Goal: Task Accomplishment & Management: Manage account settings

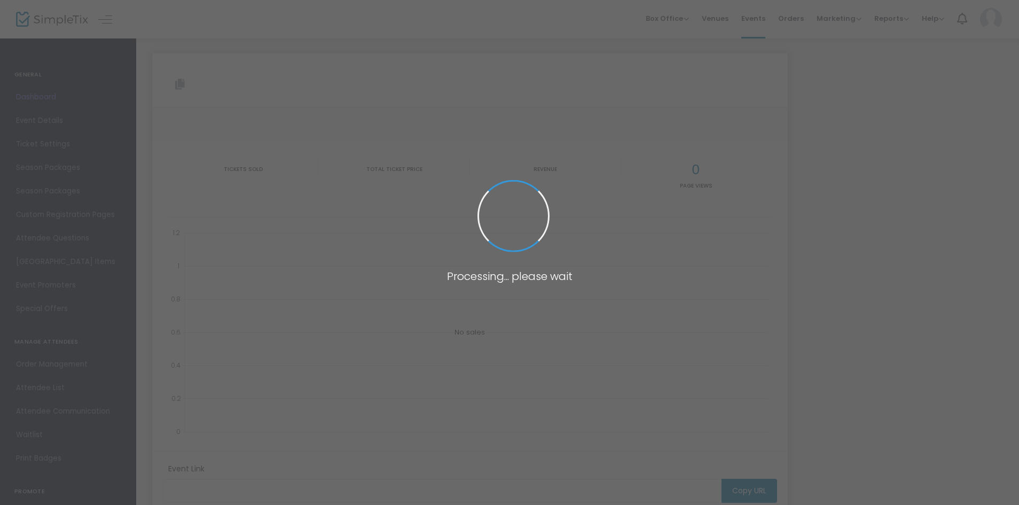
type input "[URL][DOMAIN_NAME]"
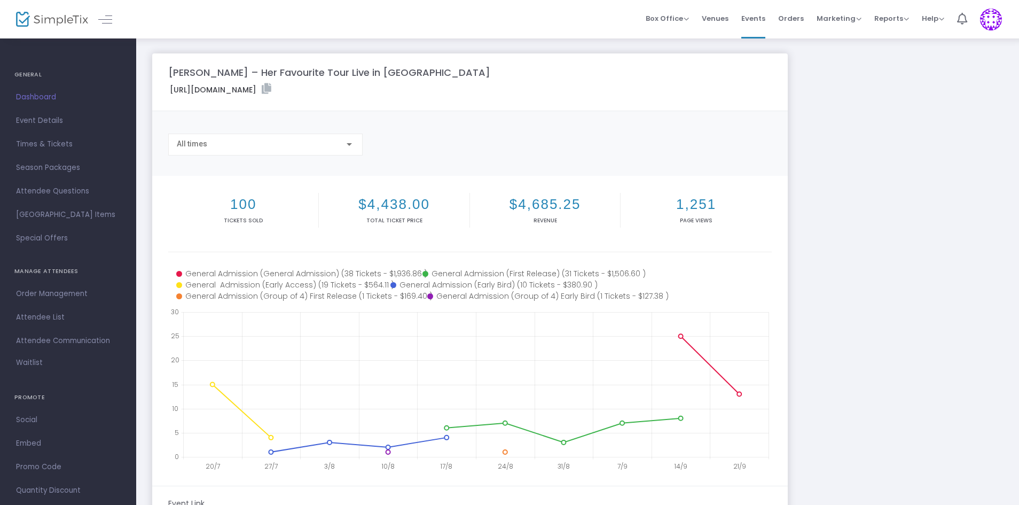
click at [52, 147] on span "Times & Tickets" at bounding box center [68, 144] width 104 height 14
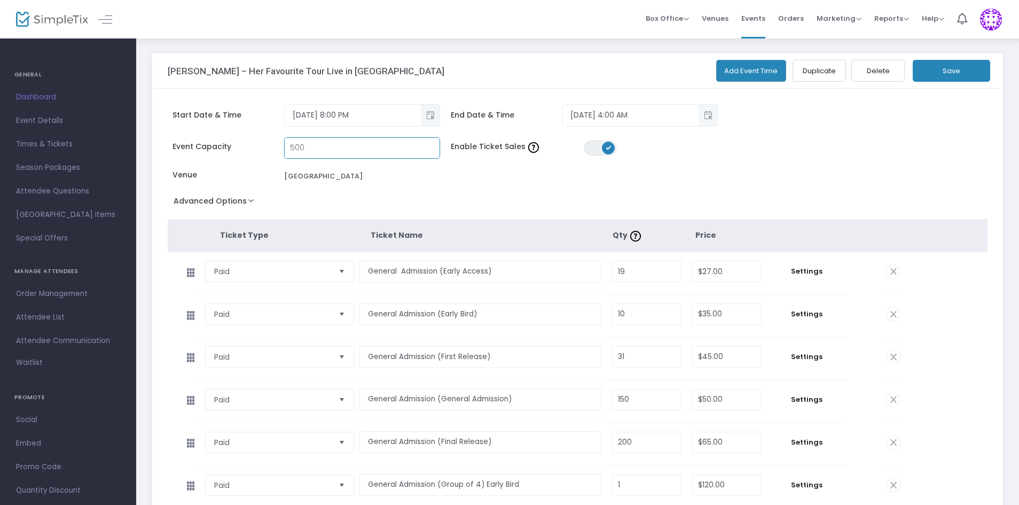
click at [294, 147] on input "500" at bounding box center [362, 148] width 155 height 20
type input "600"
click at [551, 168] on div "Event Capacity 600 Enable Ticket Sales ON OFF Venue [GEOGRAPHIC_DATA]" at bounding box center [514, 165] width 705 height 56
click at [931, 73] on button "Save" at bounding box center [951, 71] width 77 height 22
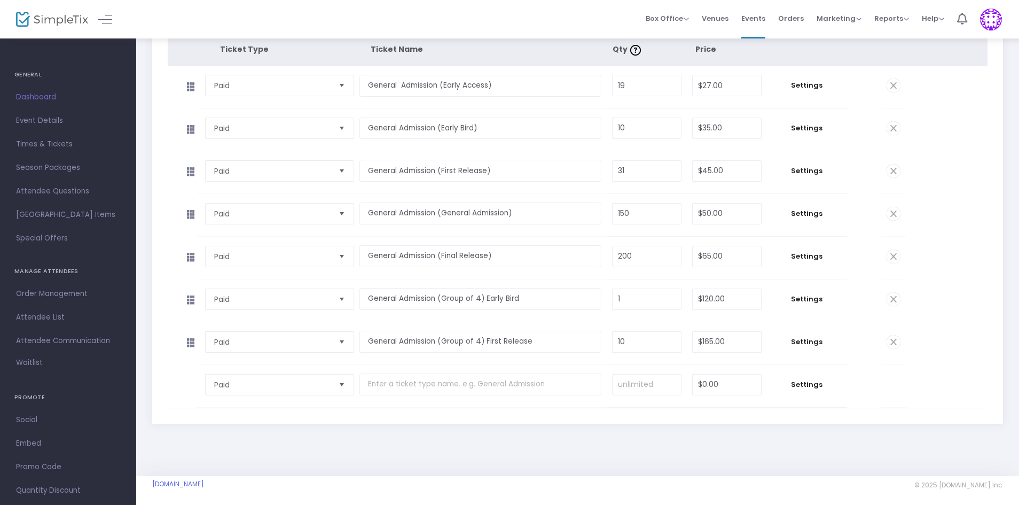
scroll to position [189, 0]
